Goal: Task Accomplishment & Management: Manage account settings

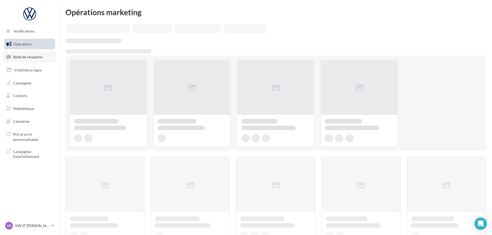
click at [26, 54] on link "Boîte de réception" at bounding box center [29, 56] width 53 height 11
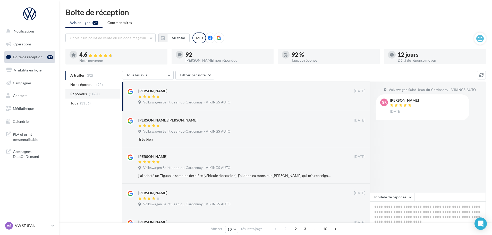
click at [90, 92] on span "(1064)" at bounding box center [94, 94] width 11 height 4
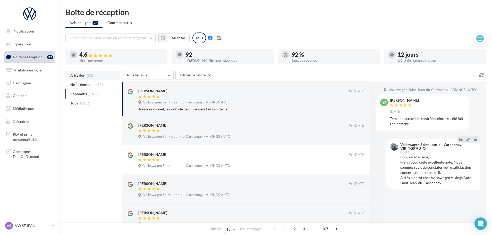
click at [91, 74] on span "(92)" at bounding box center [90, 75] width 6 height 4
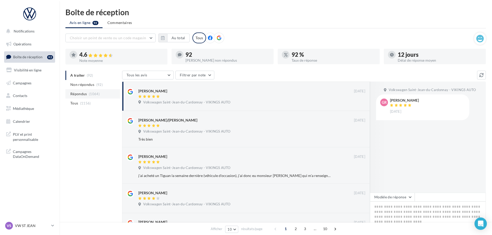
click at [75, 93] on span "Répondus" at bounding box center [78, 93] width 17 height 5
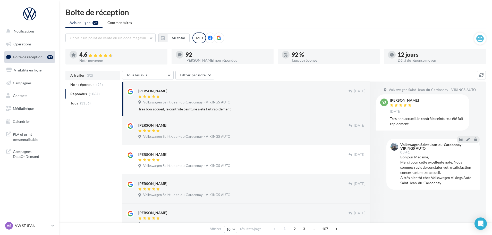
click at [82, 75] on span "A traiter" at bounding box center [77, 75] width 14 height 5
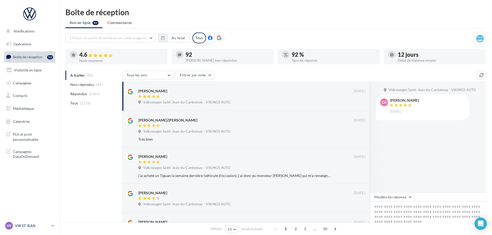
click at [27, 223] on div "VS VW ST JEAN vw-stj-vau" at bounding box center [27, 225] width 44 height 8
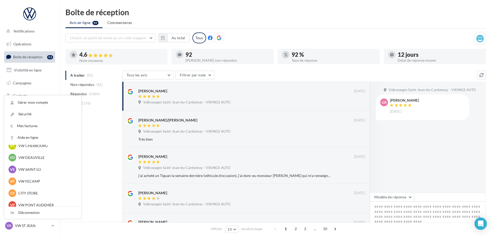
scroll to position [52, 0]
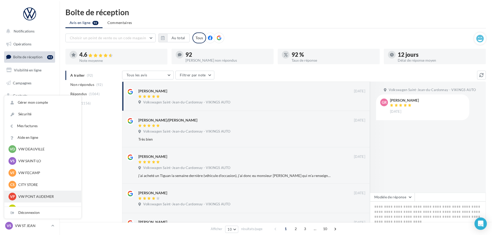
click at [30, 195] on p "VW PONT AUDEMER" at bounding box center [46, 196] width 57 height 5
